Goal: Task Accomplishment & Management: Use online tool/utility

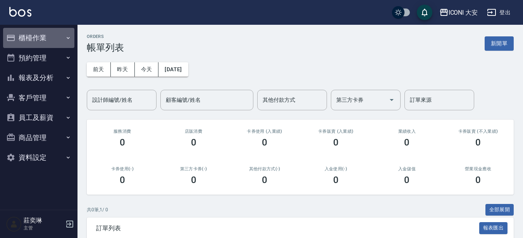
click at [26, 40] on button "櫃檯作業" at bounding box center [38, 38] width 71 height 20
click at [28, 41] on button "櫃檯作業" at bounding box center [38, 38] width 71 height 20
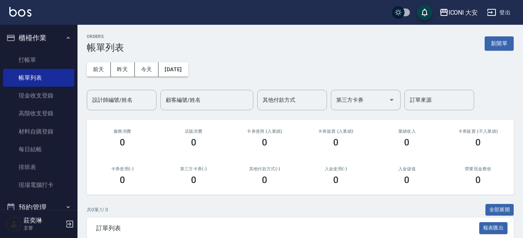
click at [42, 57] on link "打帳單" at bounding box center [38, 60] width 71 height 18
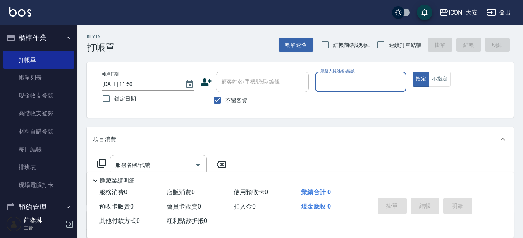
click at [380, 76] on input "服務人員姓名/編號" at bounding box center [360, 82] width 85 height 14
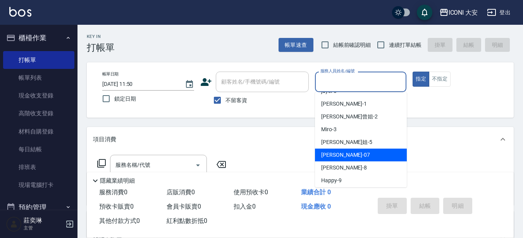
scroll to position [13, 0]
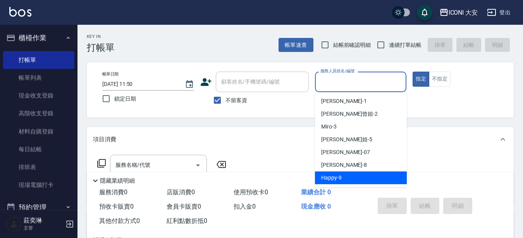
click at [337, 180] on span "Happy -9" at bounding box center [331, 178] width 21 height 8
type input "Happy-9"
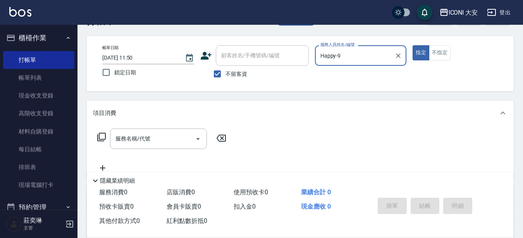
scroll to position [77, 0]
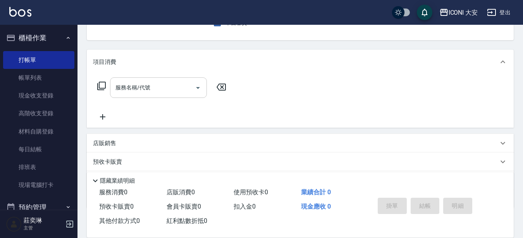
click at [157, 91] on input "服務名稱/代號" at bounding box center [152, 88] width 78 height 14
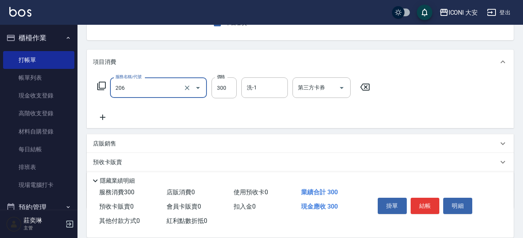
type input "洗髮(206)"
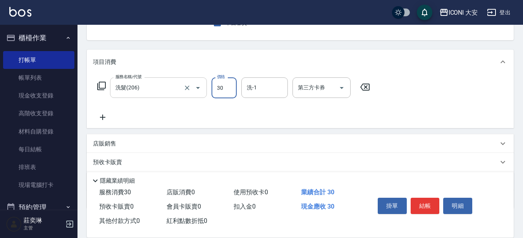
type input "300"
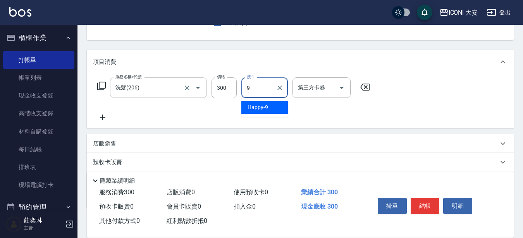
type input "Happy-9"
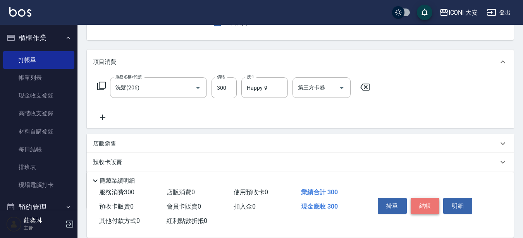
click at [411, 204] on button "結帳" at bounding box center [425, 206] width 29 height 16
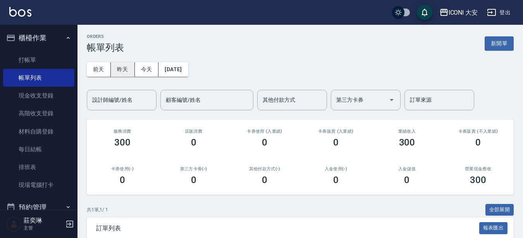
click at [124, 65] on button "昨天" at bounding box center [123, 69] width 24 height 14
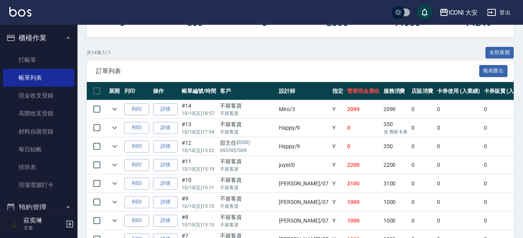
scroll to position [155, 0]
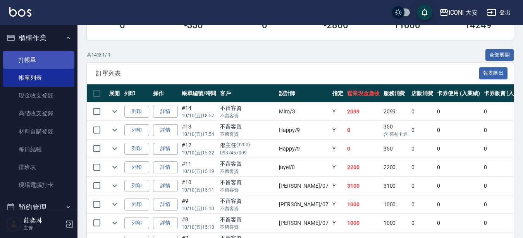
click at [39, 63] on link "打帳單" at bounding box center [38, 60] width 71 height 18
